Goal: Task Accomplishment & Management: Manage account settings

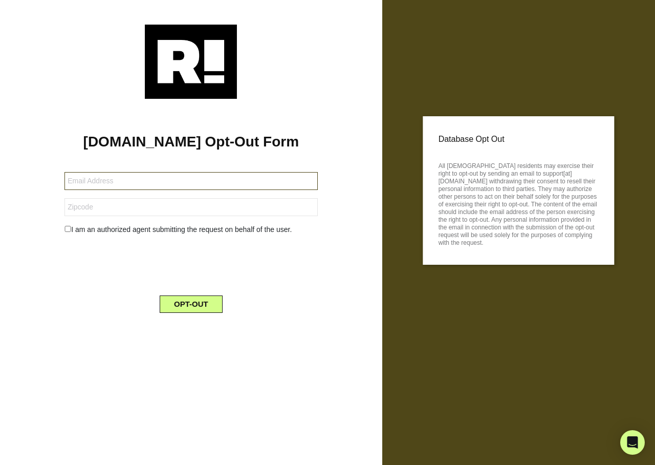
type input "jstubbs@prodigy.net"
type input "66614"
type input "[EMAIL_ADDRESS][DOMAIN_NAME]"
type input "63755"
